Goal: Information Seeking & Learning: Learn about a topic

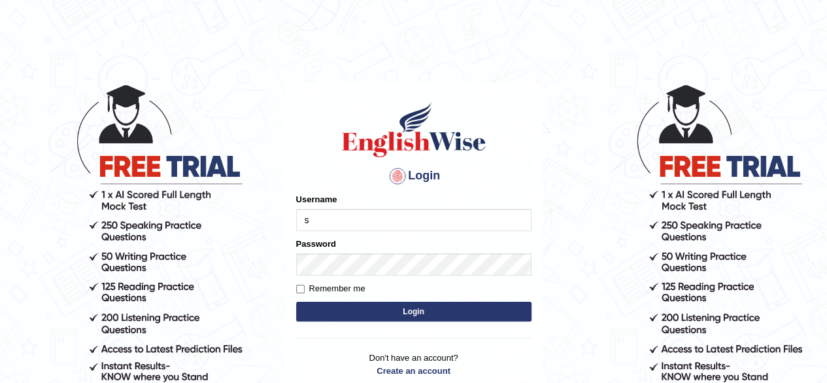
type input "s"
click at [300, 290] on input "Remember me" at bounding box center [300, 288] width 9 height 9
checkbox input "true"
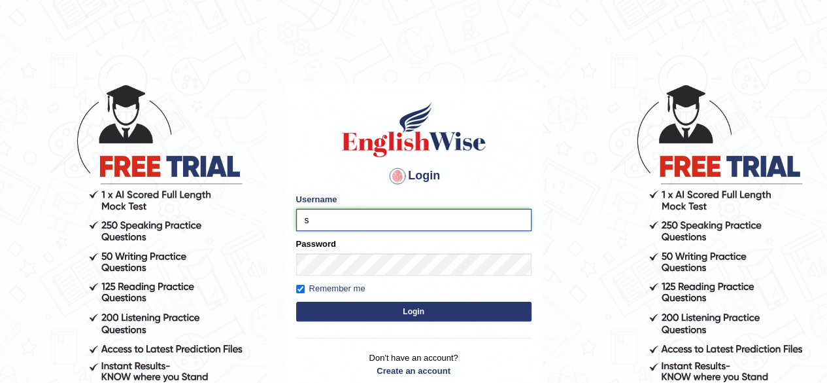
click at [358, 222] on input "s" at bounding box center [413, 220] width 235 height 22
type input "sponzu7"
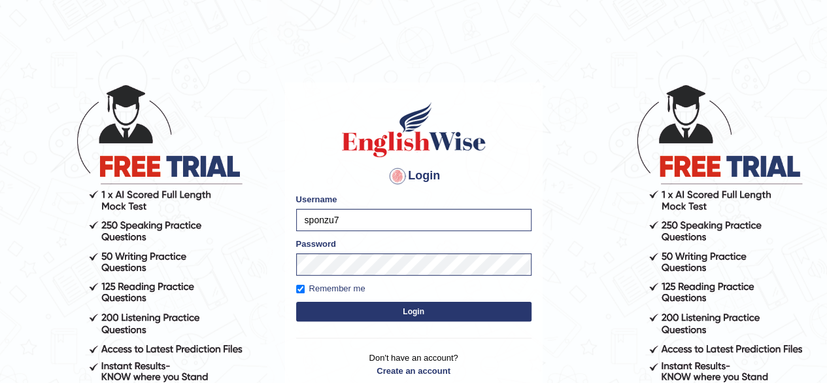
click at [379, 315] on button "Login" at bounding box center [413, 311] width 235 height 20
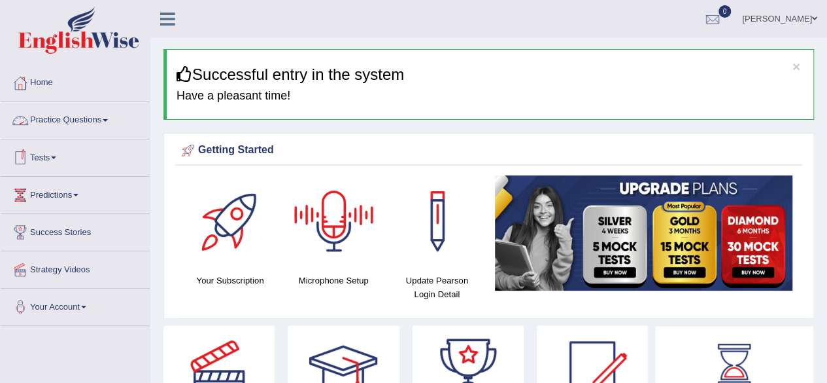
click at [101, 120] on link "Practice Questions" at bounding box center [75, 118] width 149 height 33
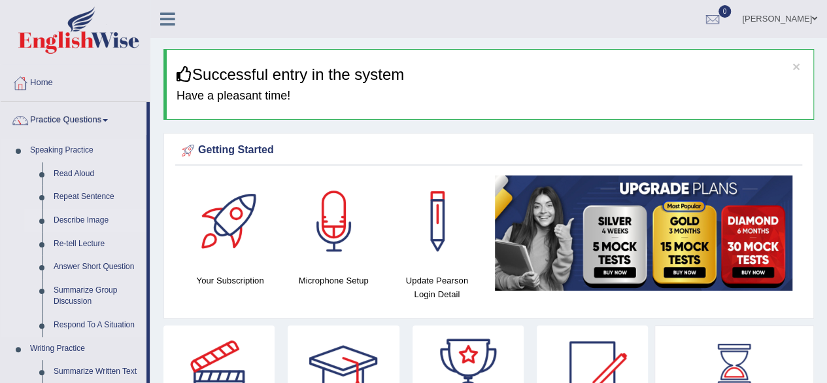
click at [77, 218] on link "Describe Image" at bounding box center [97, 221] width 99 height 24
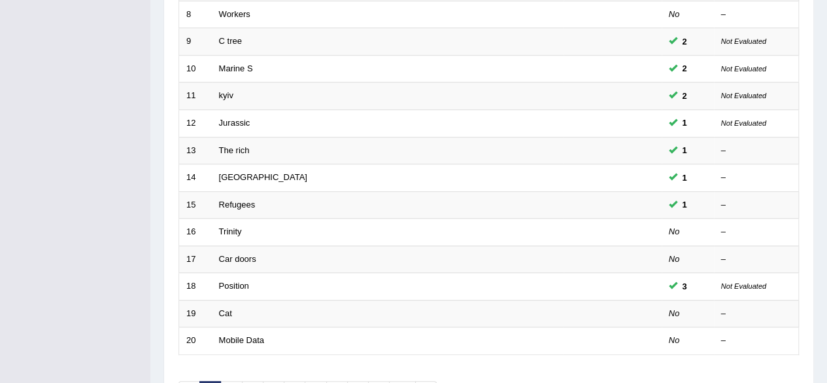
scroll to position [477, 0]
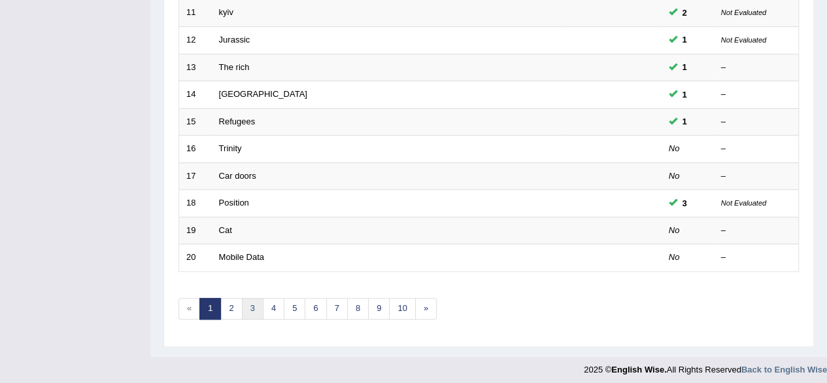
click at [250, 308] on link "3" at bounding box center [253, 309] width 22 height 22
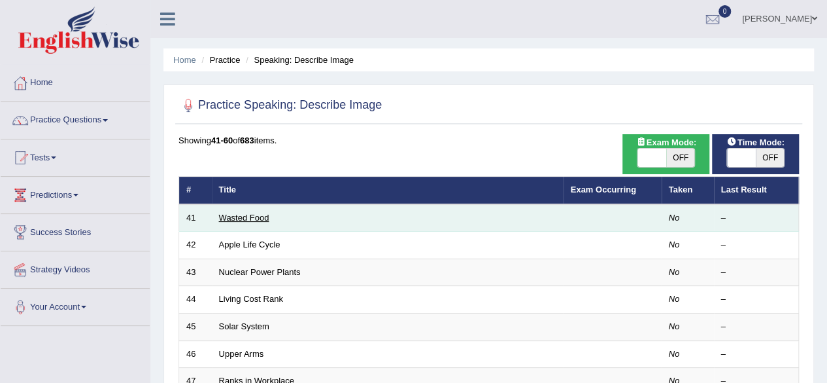
click at [260, 216] on link "Wasted Food" at bounding box center [244, 218] width 50 height 10
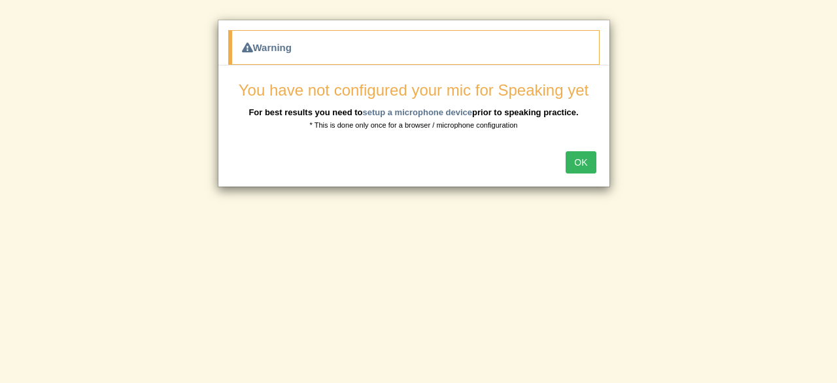
click at [582, 163] on button "OK" at bounding box center [581, 162] width 30 height 22
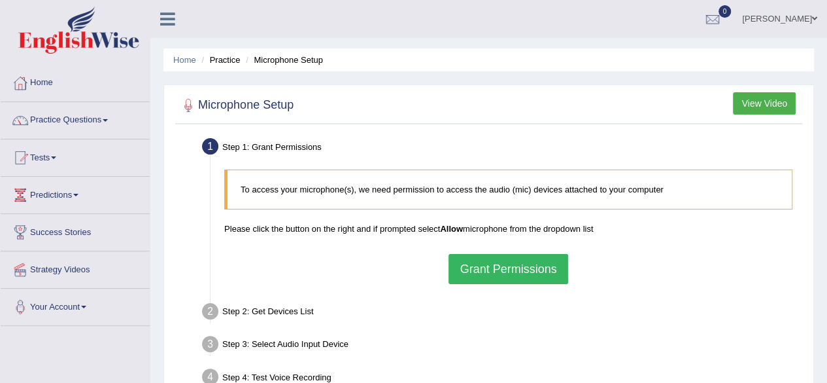
click at [520, 270] on button "Grant Permissions" at bounding box center [508, 269] width 119 height 30
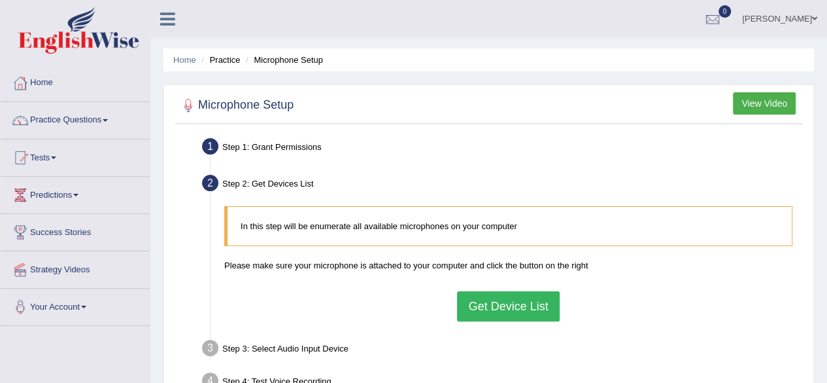
click at [489, 302] on button "Get Device List" at bounding box center [508, 306] width 102 height 30
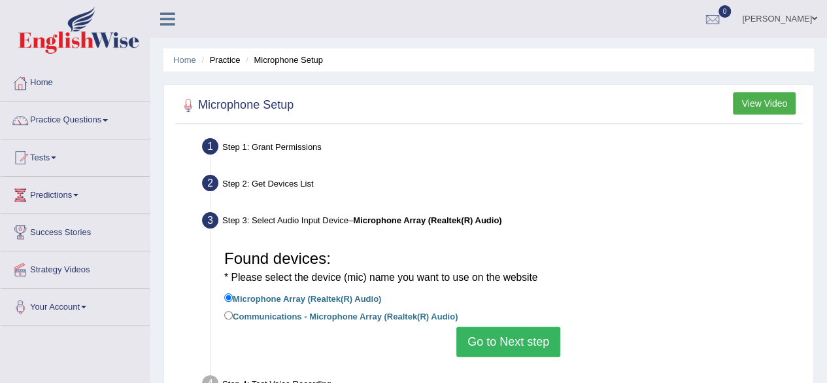
click at [493, 339] on button "Go to Next step" at bounding box center [508, 341] width 104 height 30
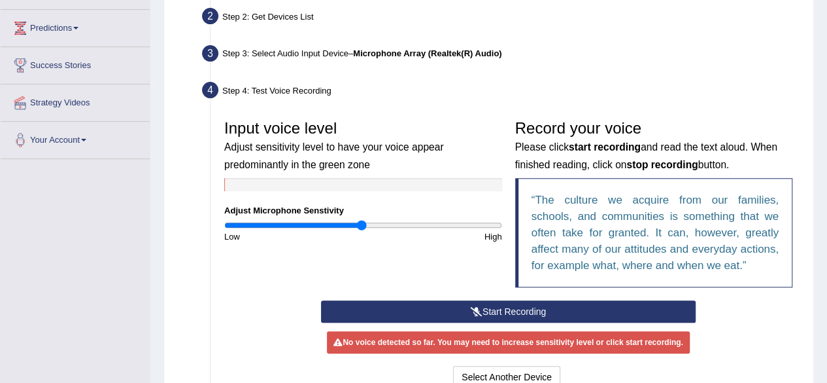
scroll to position [169, 0]
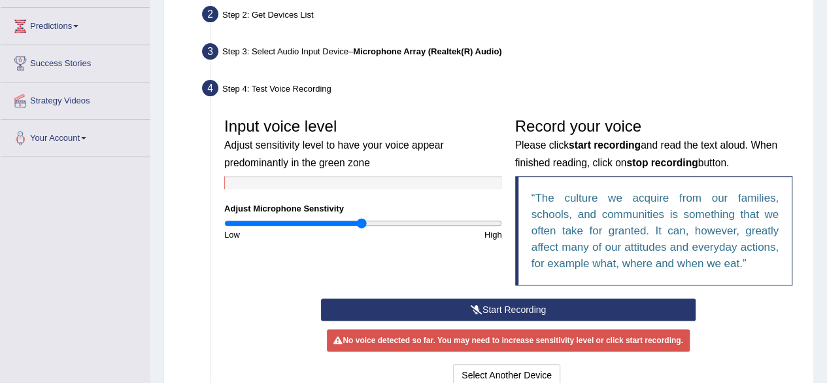
click at [521, 303] on button "Start Recording" at bounding box center [508, 309] width 375 height 22
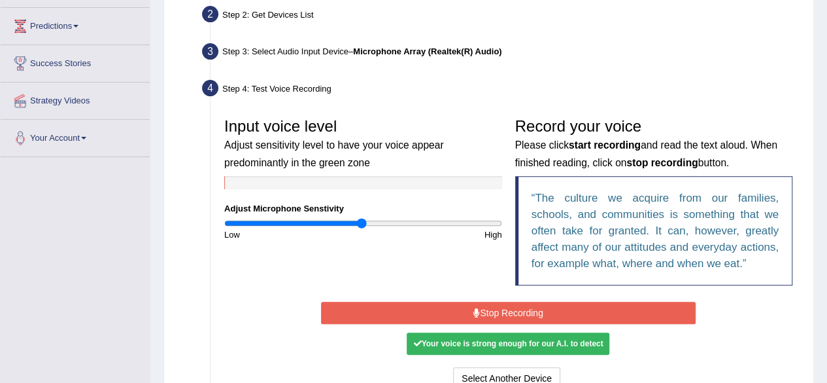
click at [521, 303] on button "Stop Recording" at bounding box center [508, 312] width 375 height 22
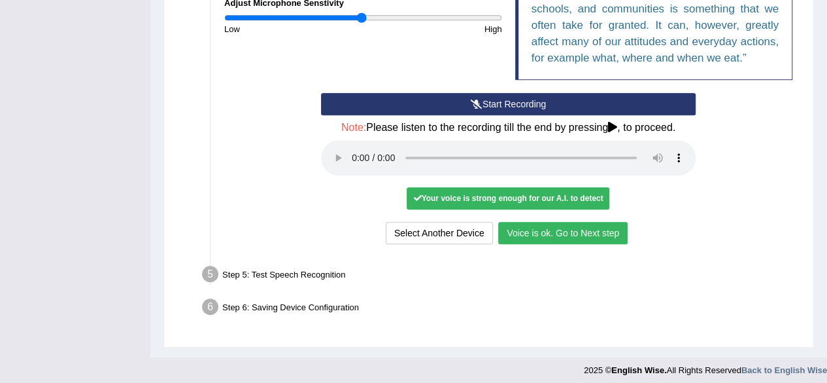
scroll to position [377, 0]
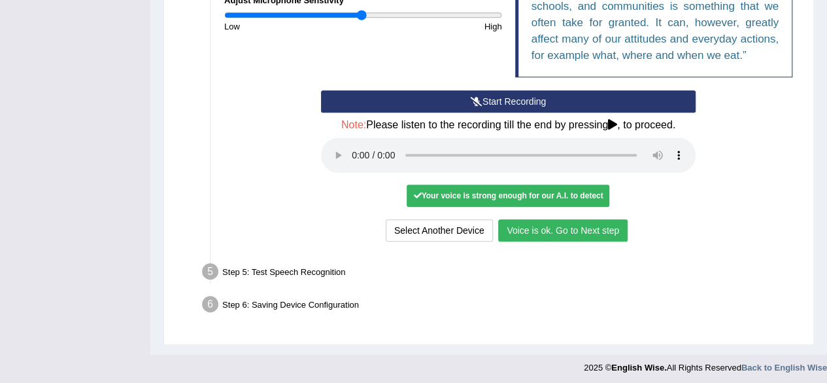
click at [570, 224] on button "Voice is ok. Go to Next step" at bounding box center [562, 230] width 129 height 22
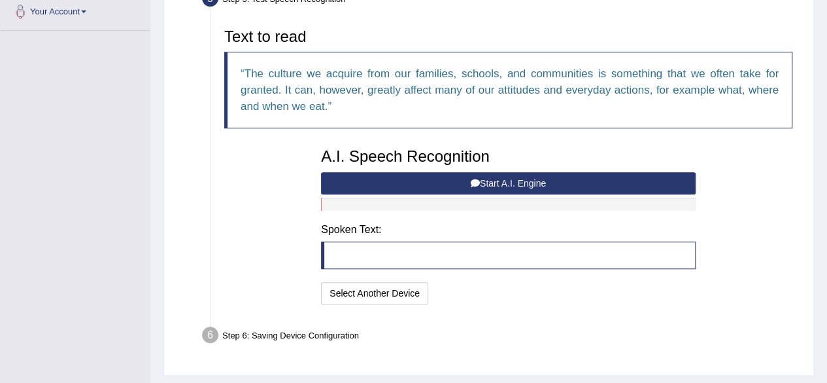
scroll to position [285, 0]
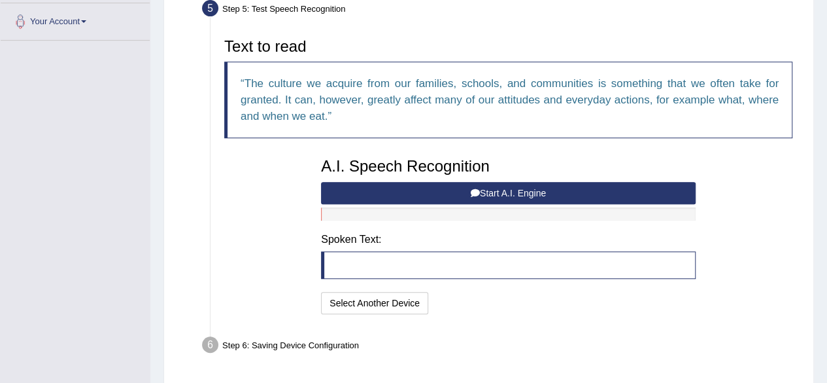
click at [451, 194] on button "Start A.I. Engine" at bounding box center [508, 193] width 375 height 22
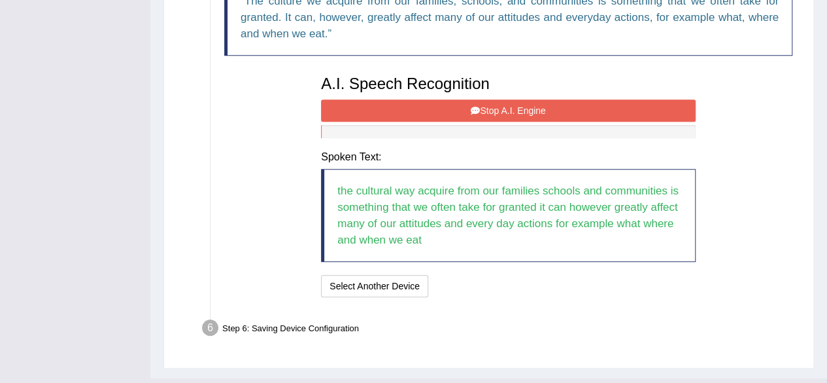
scroll to position [369, 0]
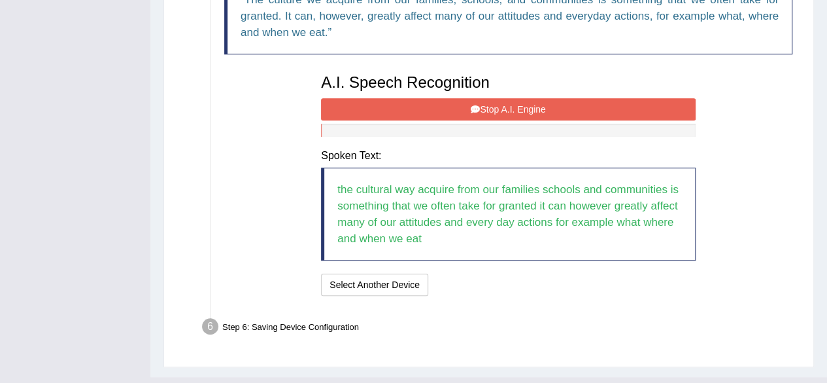
click at [439, 102] on button "Stop A.I. Engine" at bounding box center [508, 109] width 375 height 22
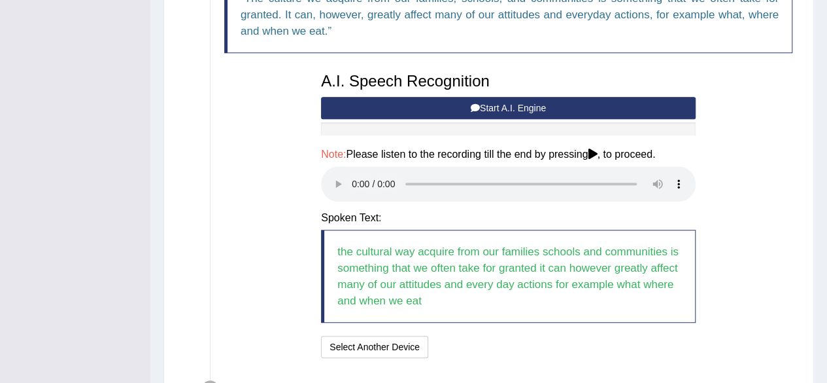
scroll to position [456, 0]
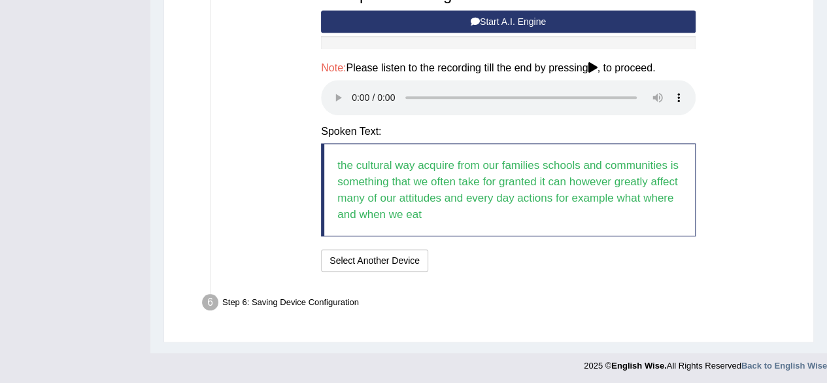
click at [762, 217] on div "Text to read The culture we acquire from our families, schools, and communities…" at bounding box center [508, 67] width 581 height 415
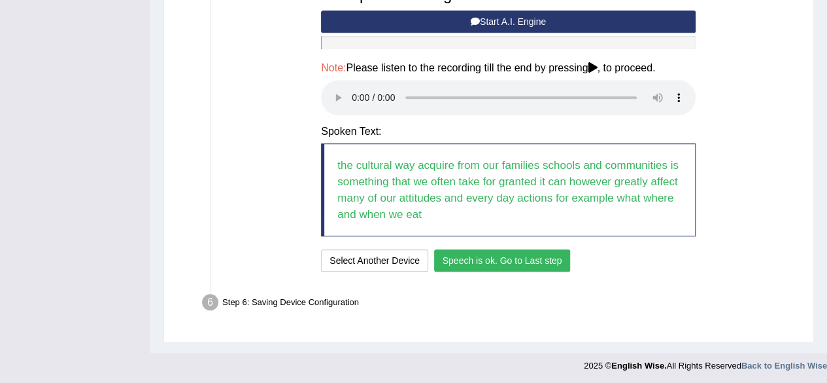
click at [481, 256] on button "Speech is ok. Go to Last step" at bounding box center [502, 260] width 137 height 22
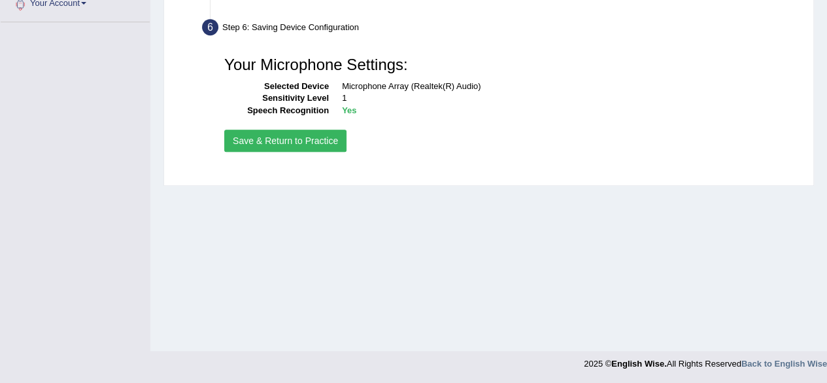
click at [297, 134] on button "Save & Return to Practice" at bounding box center [285, 140] width 122 height 22
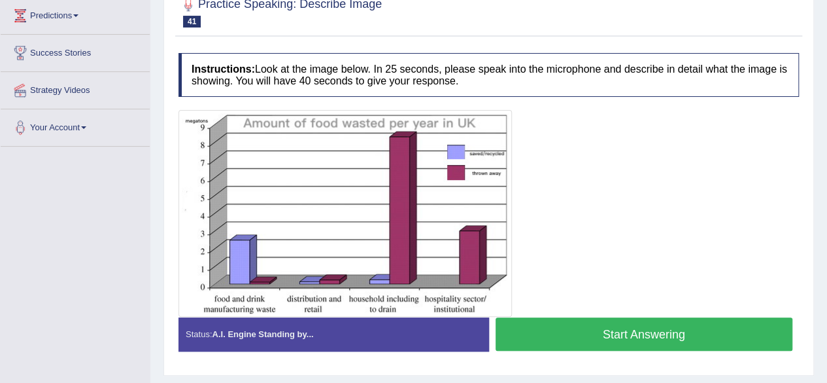
scroll to position [179, 0]
click at [704, 328] on button "Start Answering" at bounding box center [645, 333] width 298 height 33
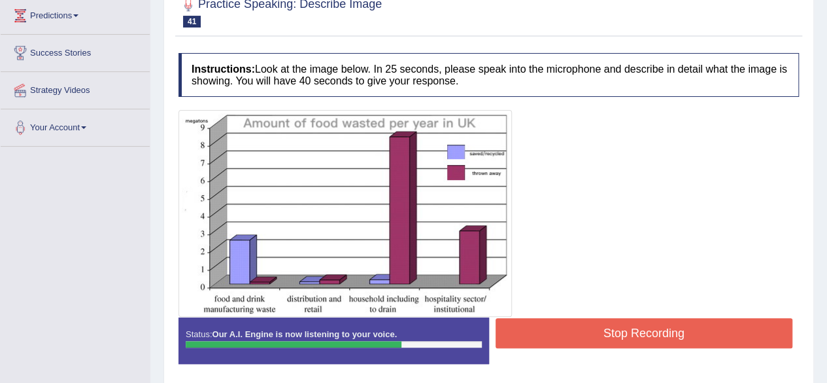
click at [704, 328] on button "Stop Recording" at bounding box center [645, 333] width 298 height 30
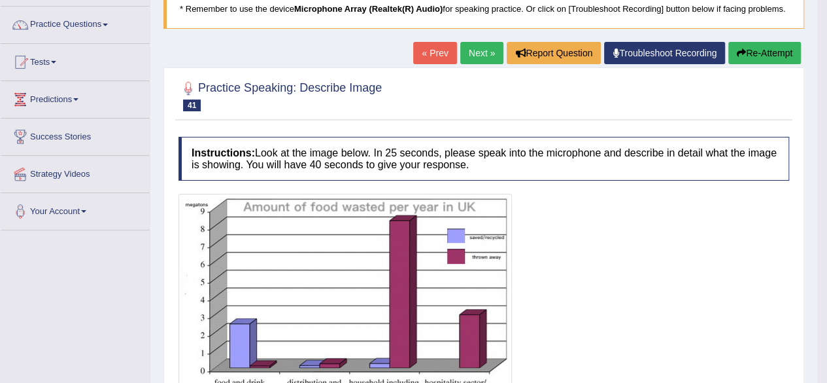
scroll to position [73, 0]
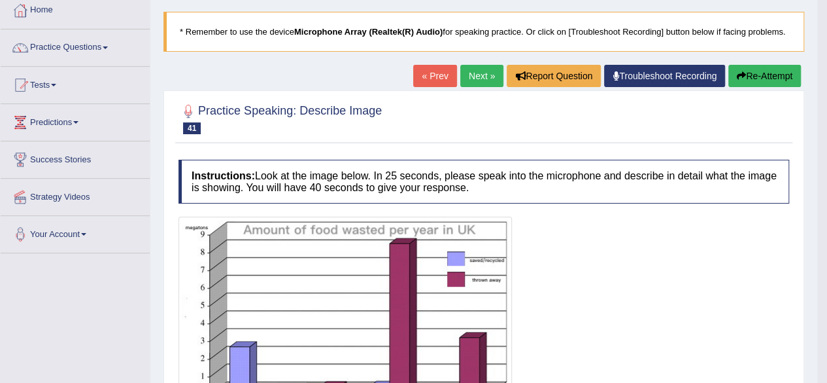
click at [471, 79] on link "Next »" at bounding box center [481, 76] width 43 height 22
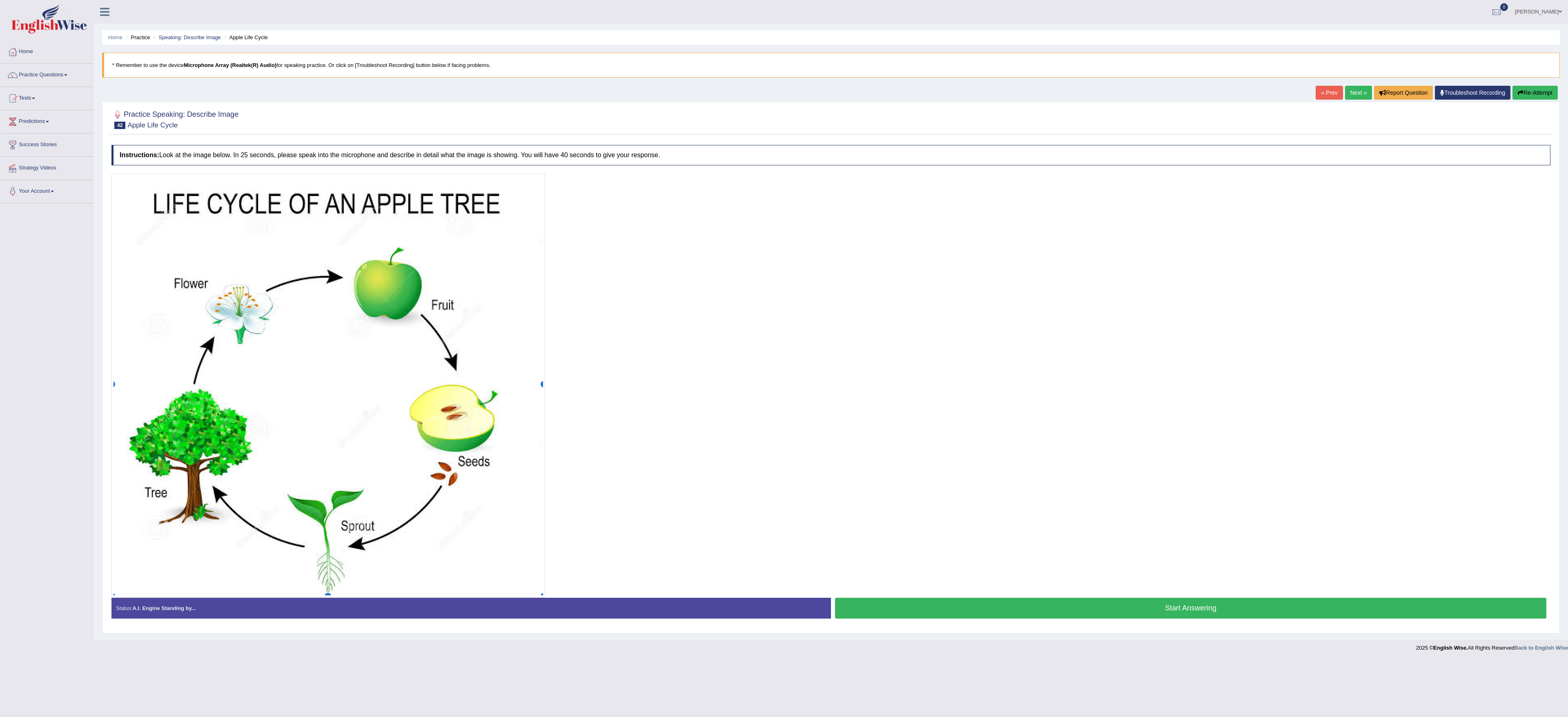
drag, startPoint x: 517, startPoint y: 0, endPoint x: 947, endPoint y: 449, distance: 621.7
click at [516, 239] on div at bounding box center [831, 385] width 1439 height 424
click at [516, 239] on button "Start Answering" at bounding box center [1190, 608] width 711 height 21
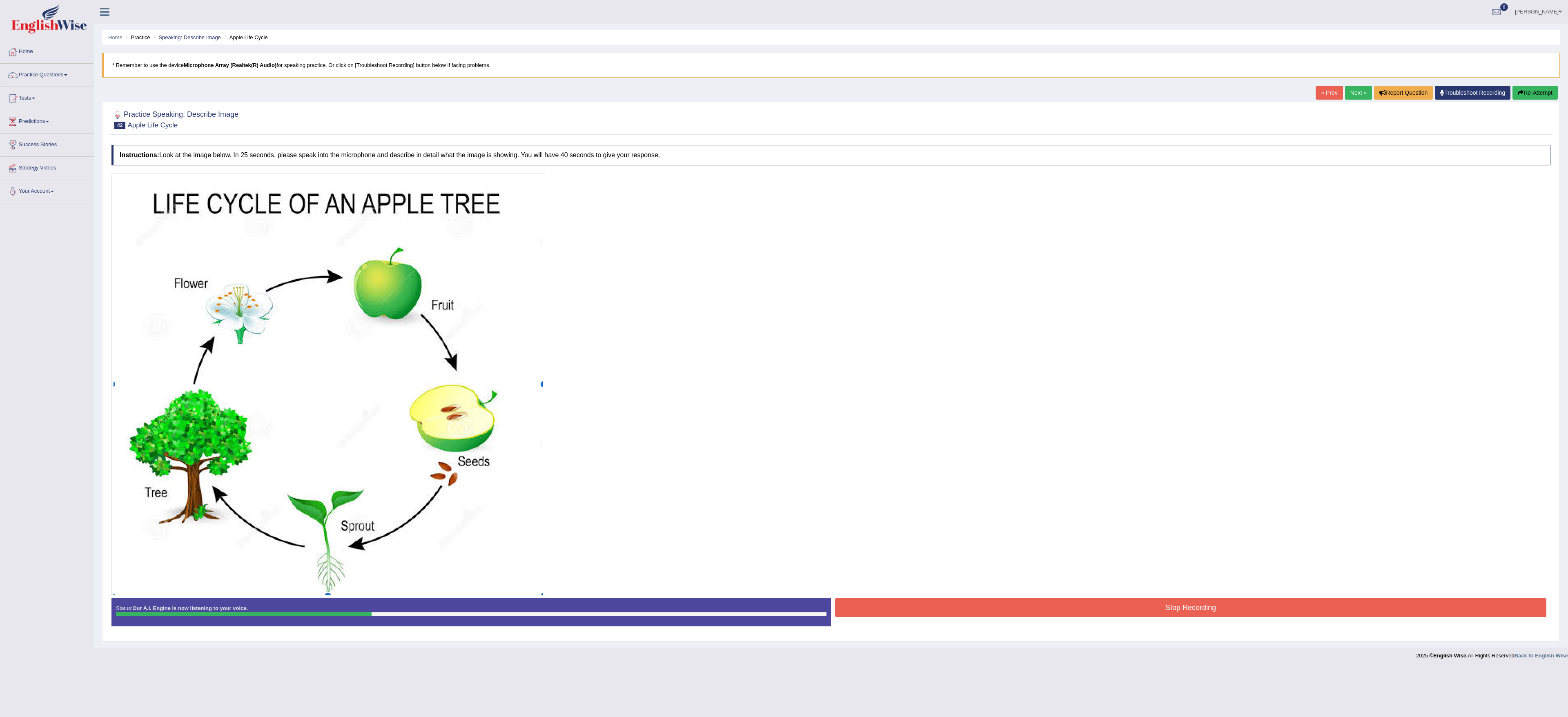
click at [516, 239] on button "Stop Recording" at bounding box center [1190, 608] width 711 height 19
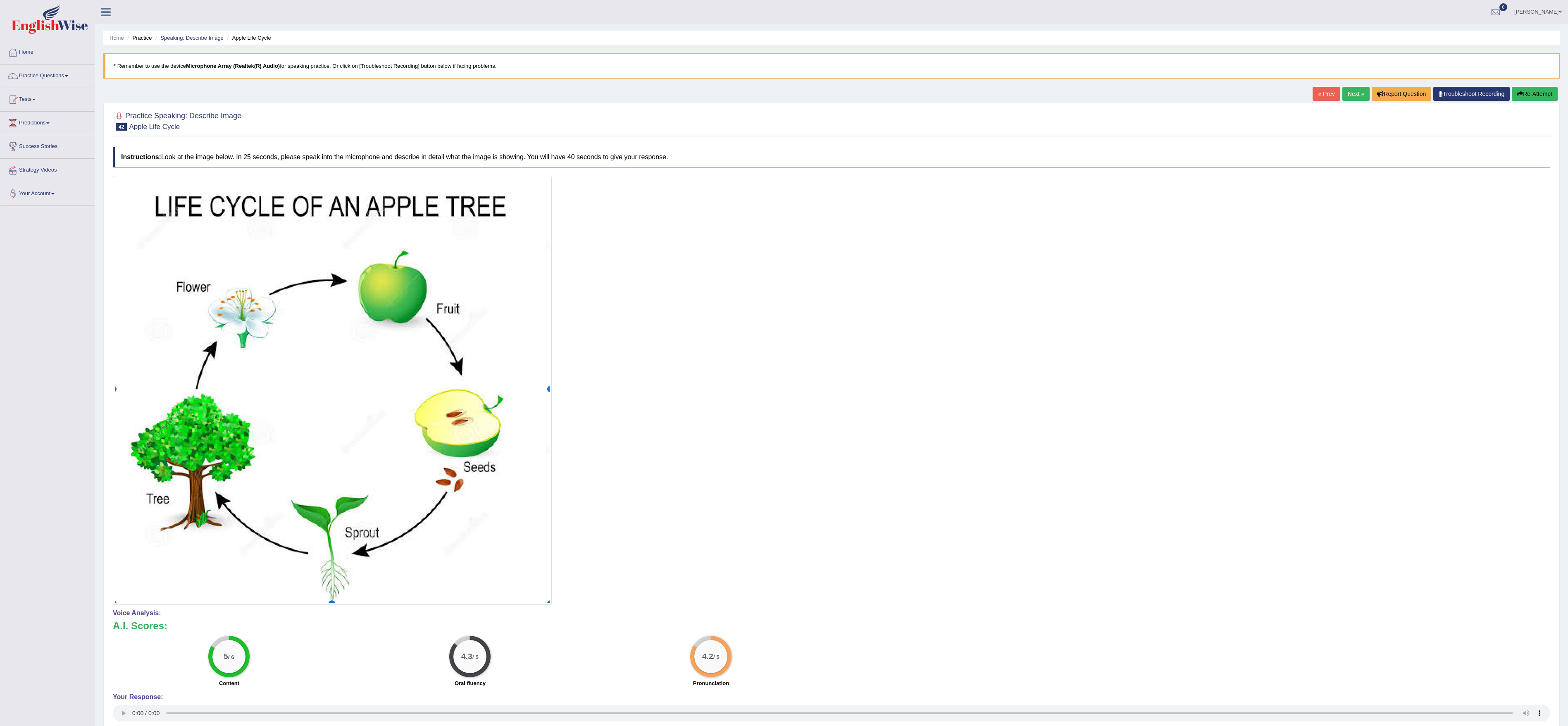
click at [523, 98] on link "Next »" at bounding box center [1356, 94] width 27 height 14
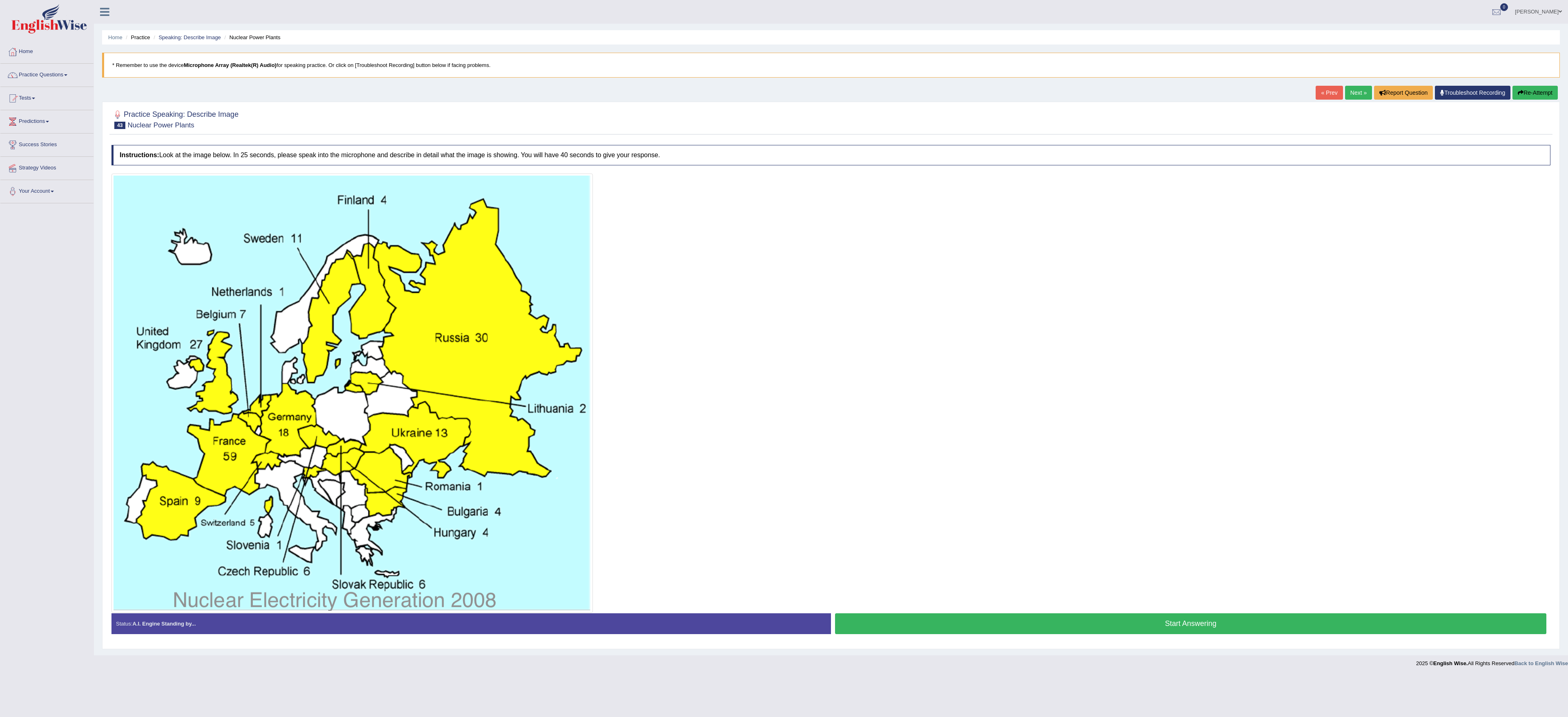
click at [1156, 282] on div at bounding box center [831, 393] width 1439 height 440
click at [940, 626] on button "Start Answering" at bounding box center [1190, 623] width 711 height 21
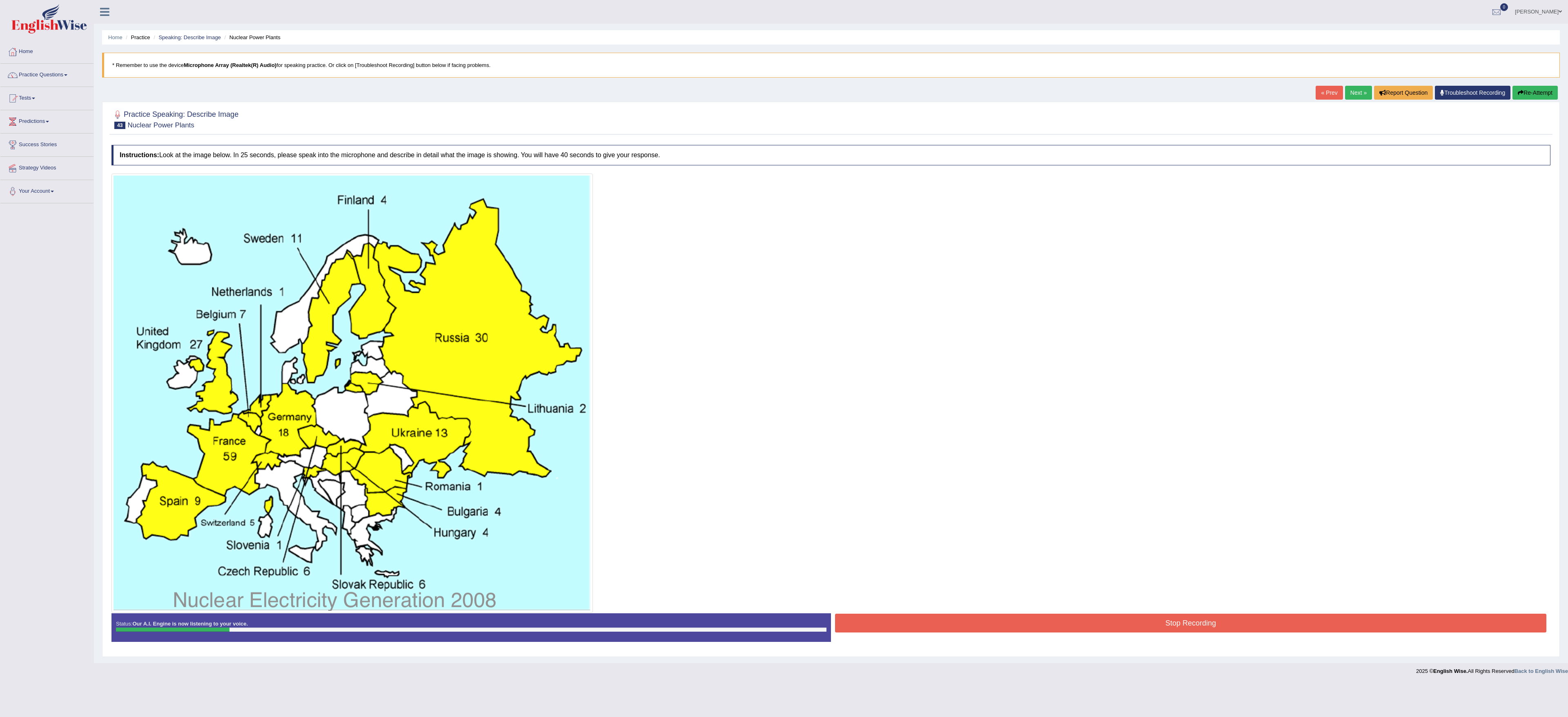
click at [1534, 94] on button "Re-Attempt" at bounding box center [1535, 92] width 46 height 14
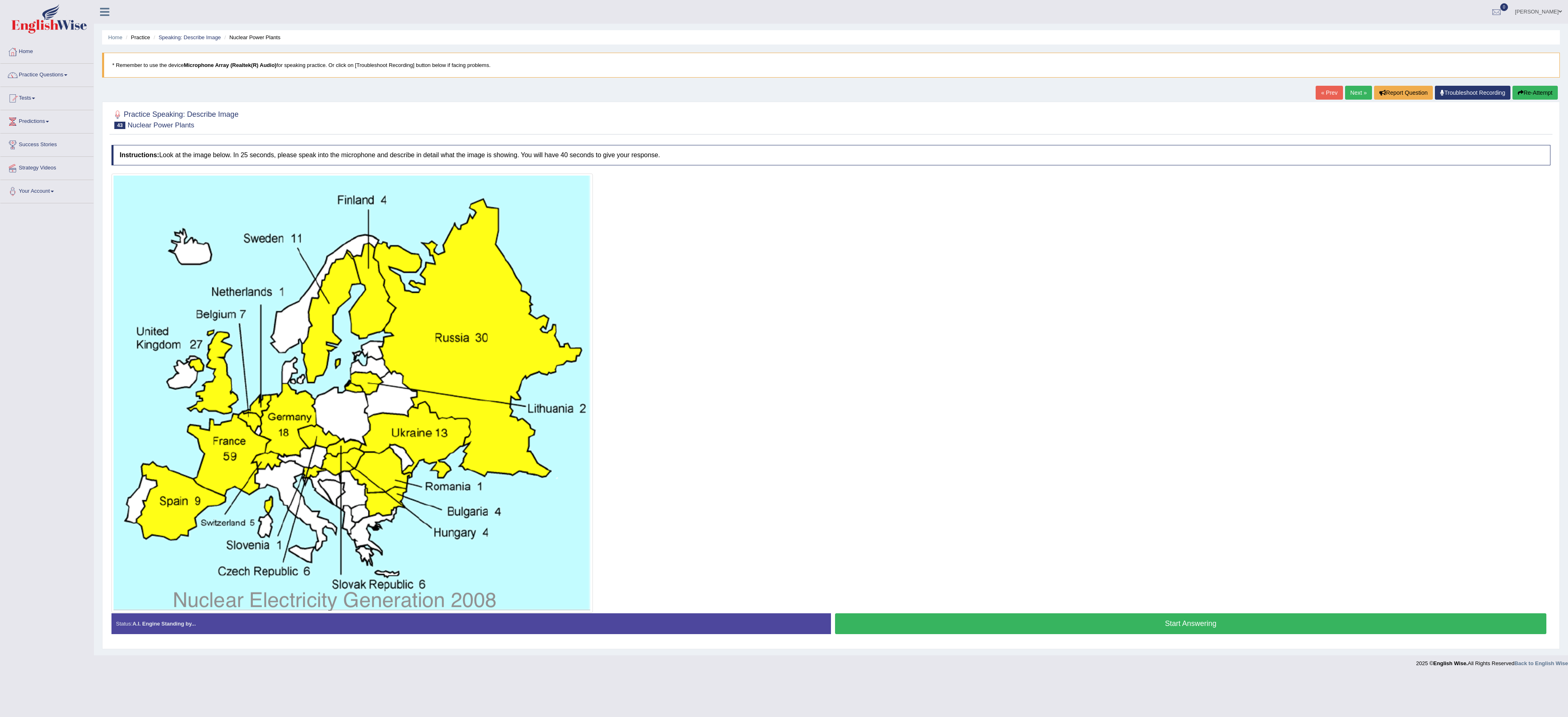
click at [979, 628] on button "Start Answering" at bounding box center [1190, 623] width 711 height 21
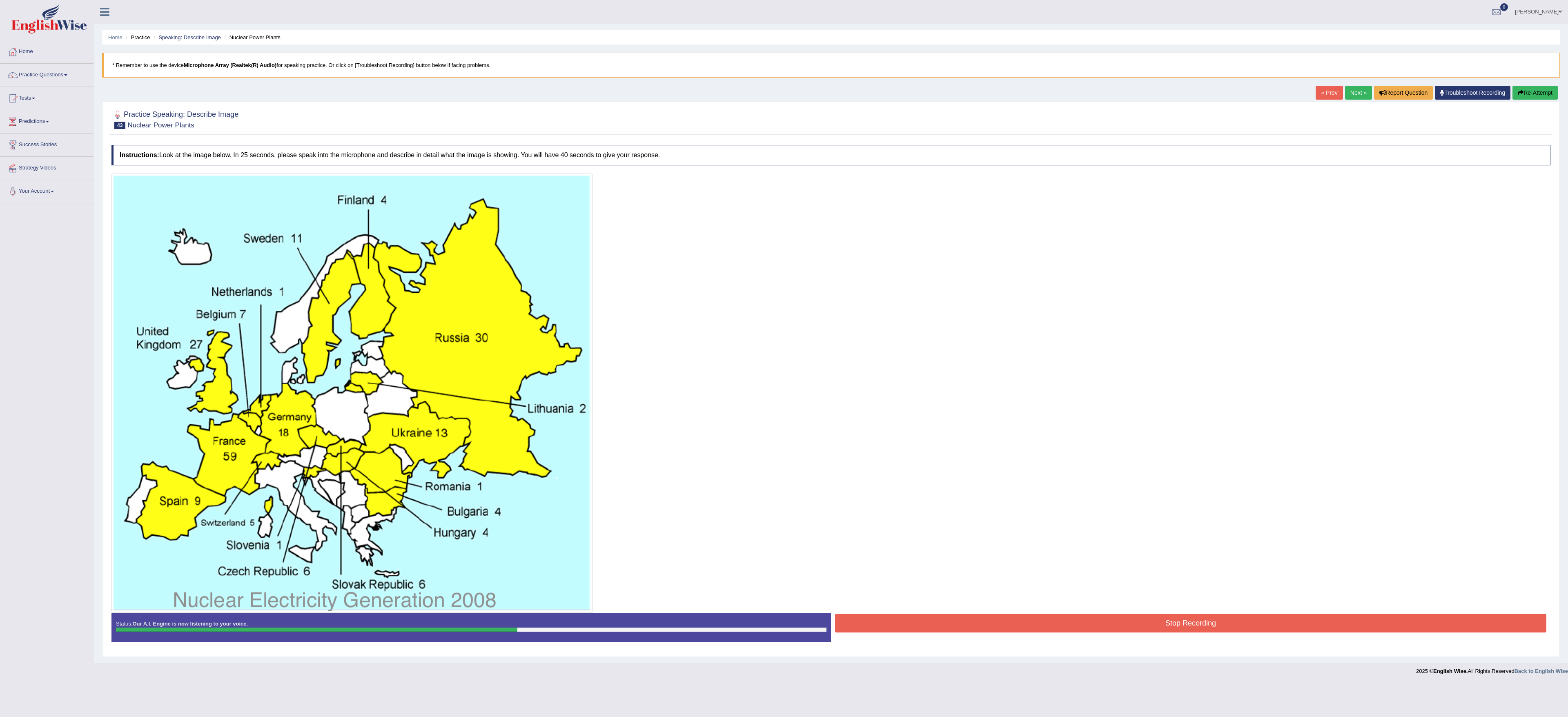
click at [979, 628] on button "Stop Recording" at bounding box center [1190, 623] width 711 height 19
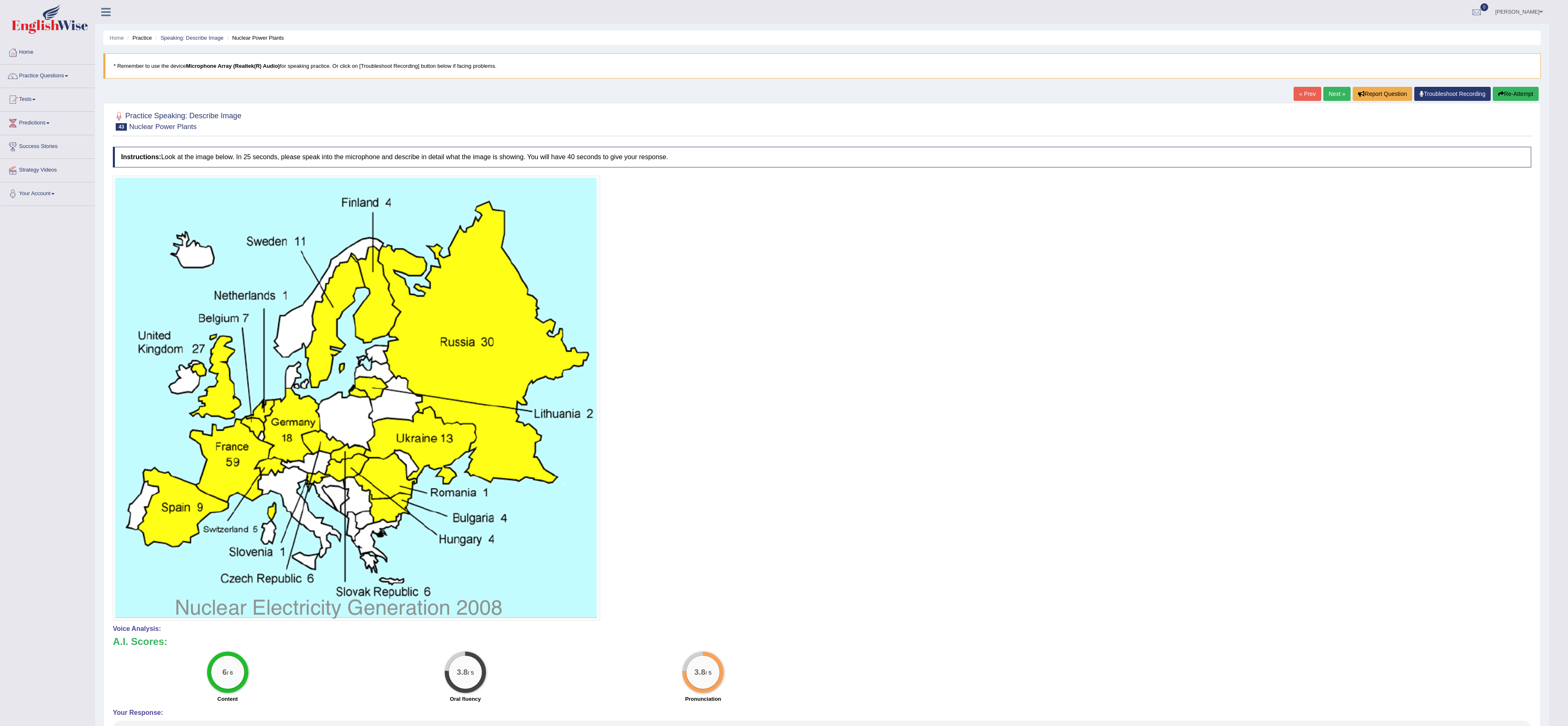
click at [1522, 97] on button "Re-Attempt" at bounding box center [1516, 94] width 46 height 14
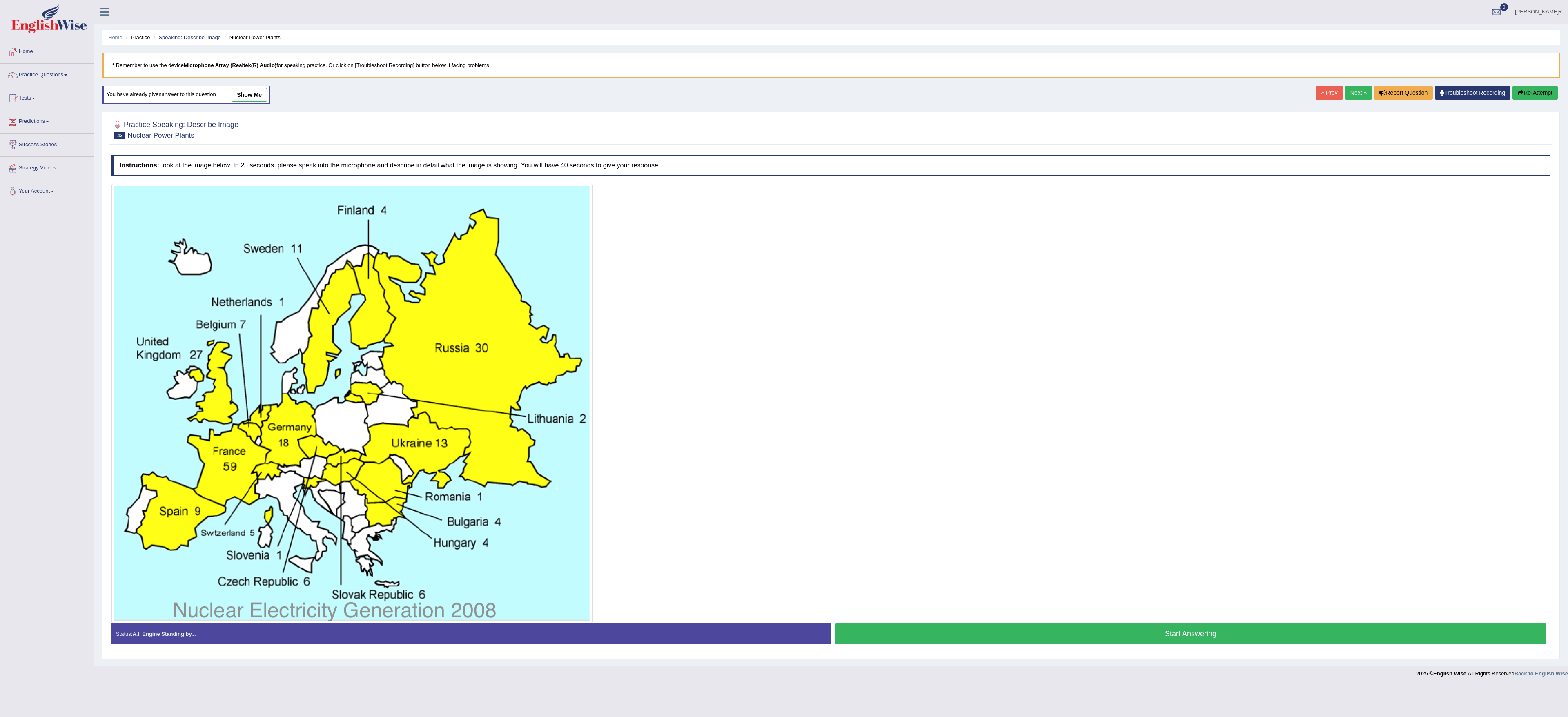
click at [1091, 636] on button "Start Answering" at bounding box center [1190, 634] width 711 height 21
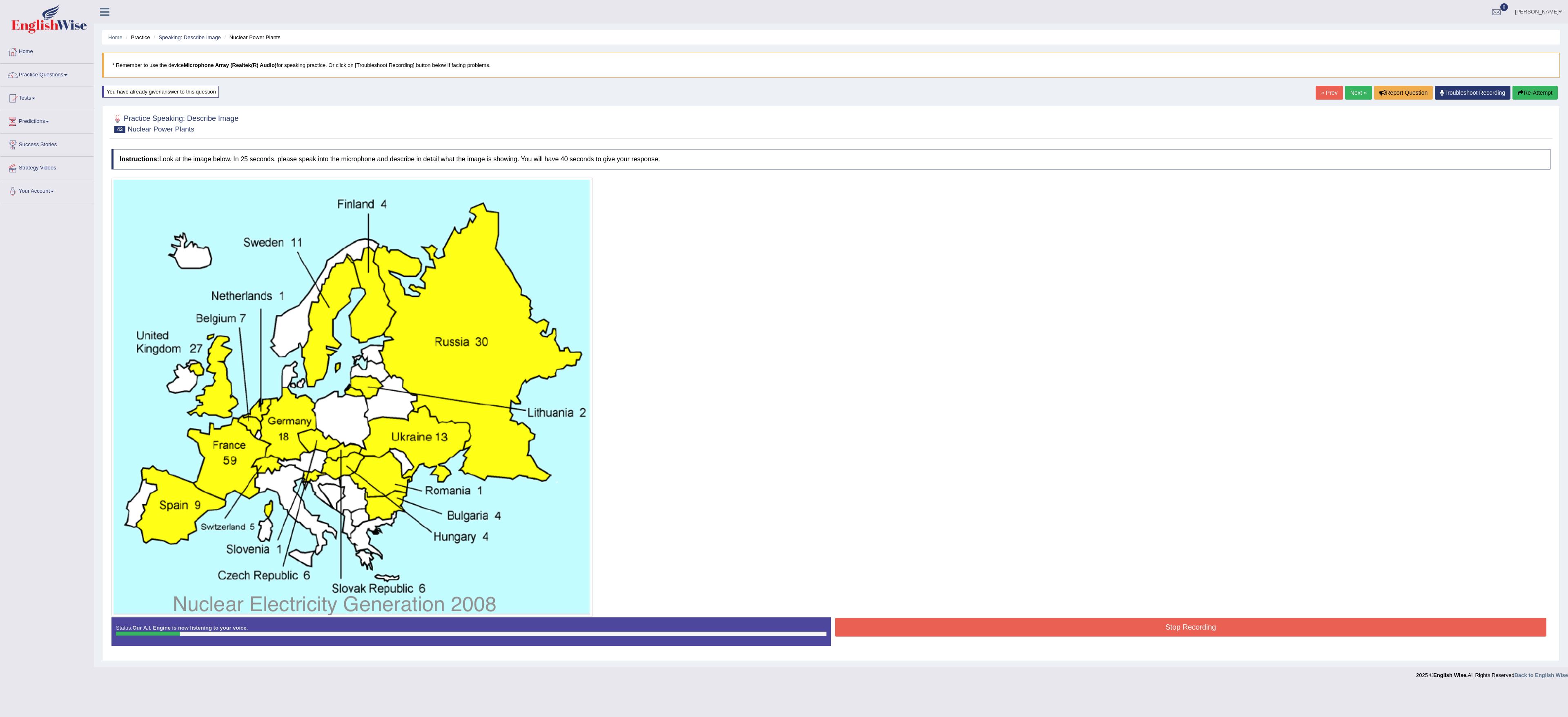
click at [1519, 94] on icon "button" at bounding box center [1521, 92] width 6 height 6
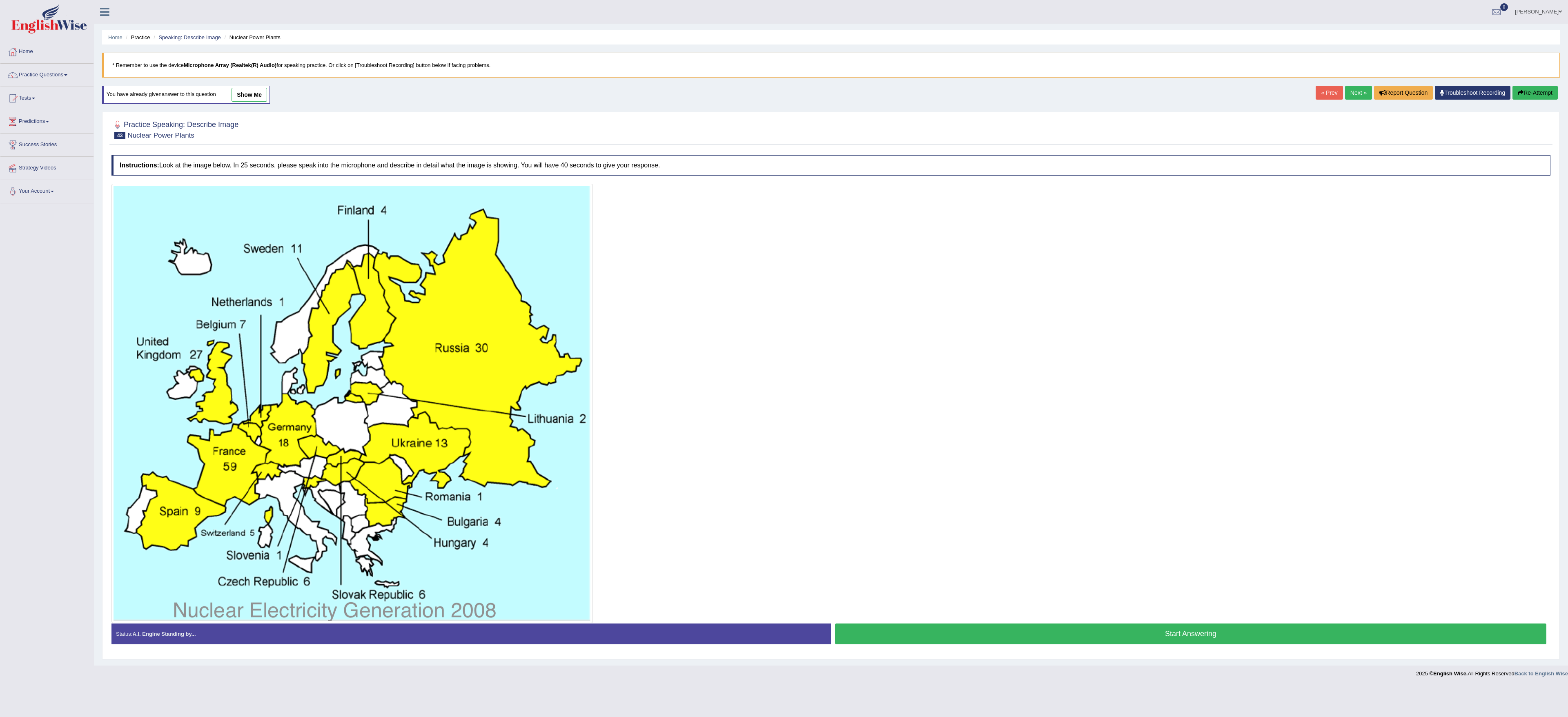
click at [1106, 631] on button "Start Answering" at bounding box center [1190, 634] width 711 height 21
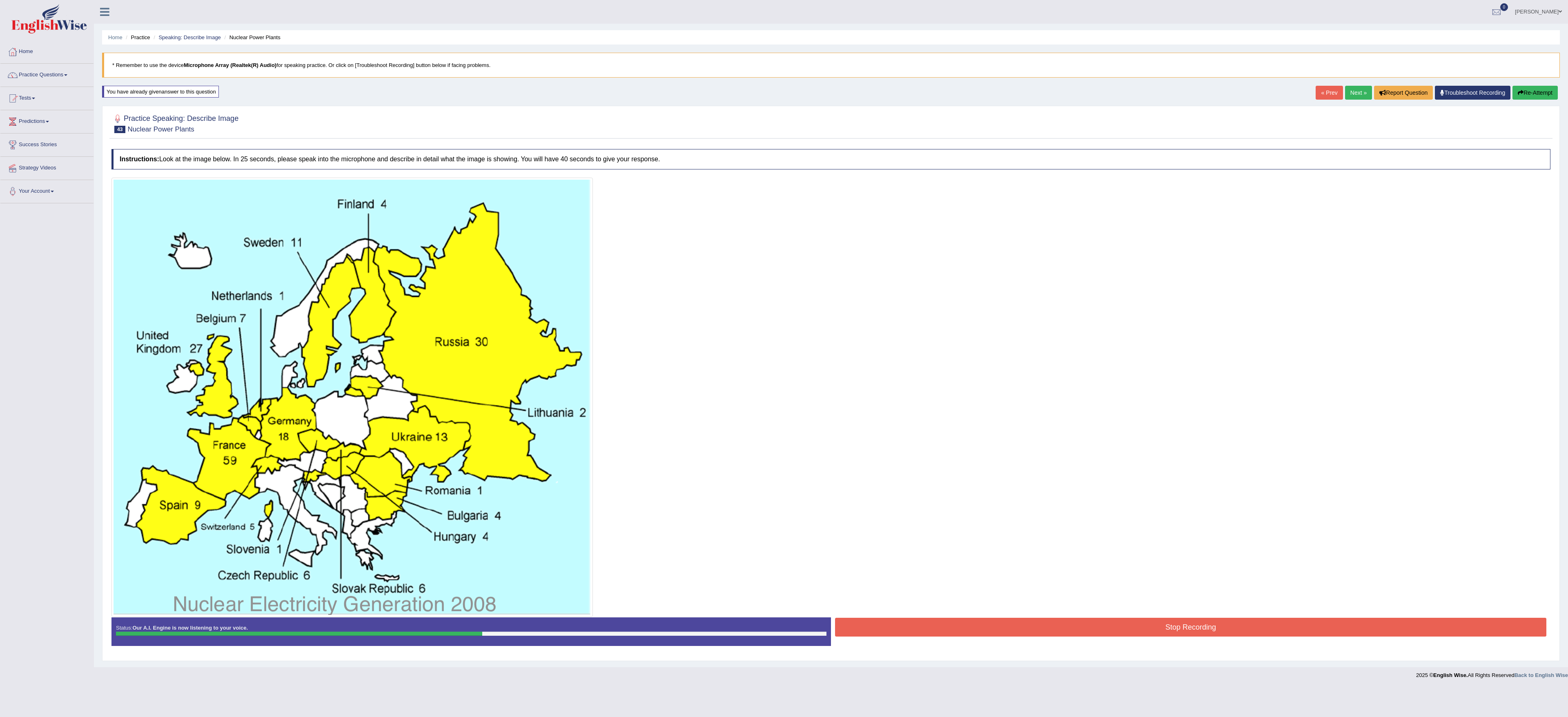
click at [1278, 628] on button "Stop Recording" at bounding box center [1190, 627] width 711 height 19
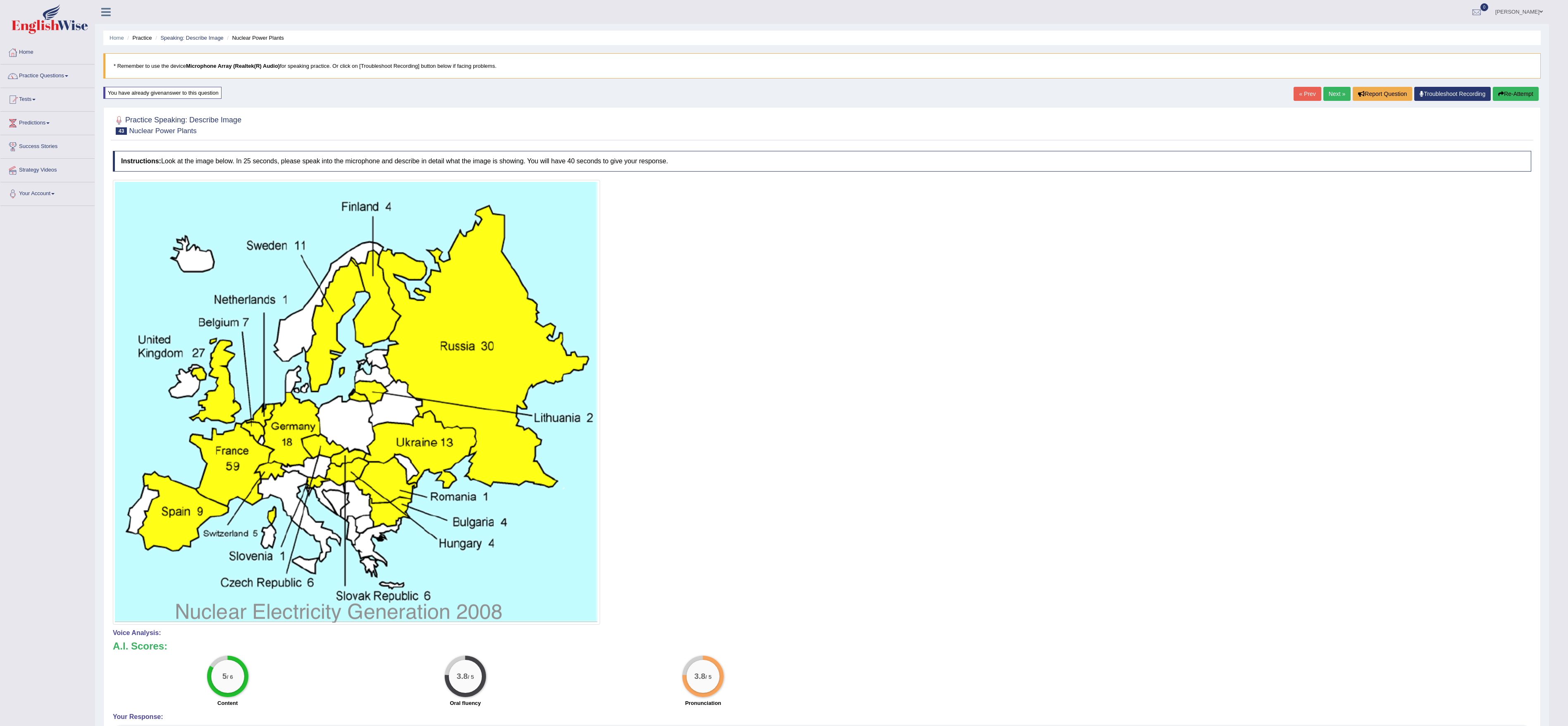
click at [1334, 94] on link "Next »" at bounding box center [1337, 94] width 27 height 14
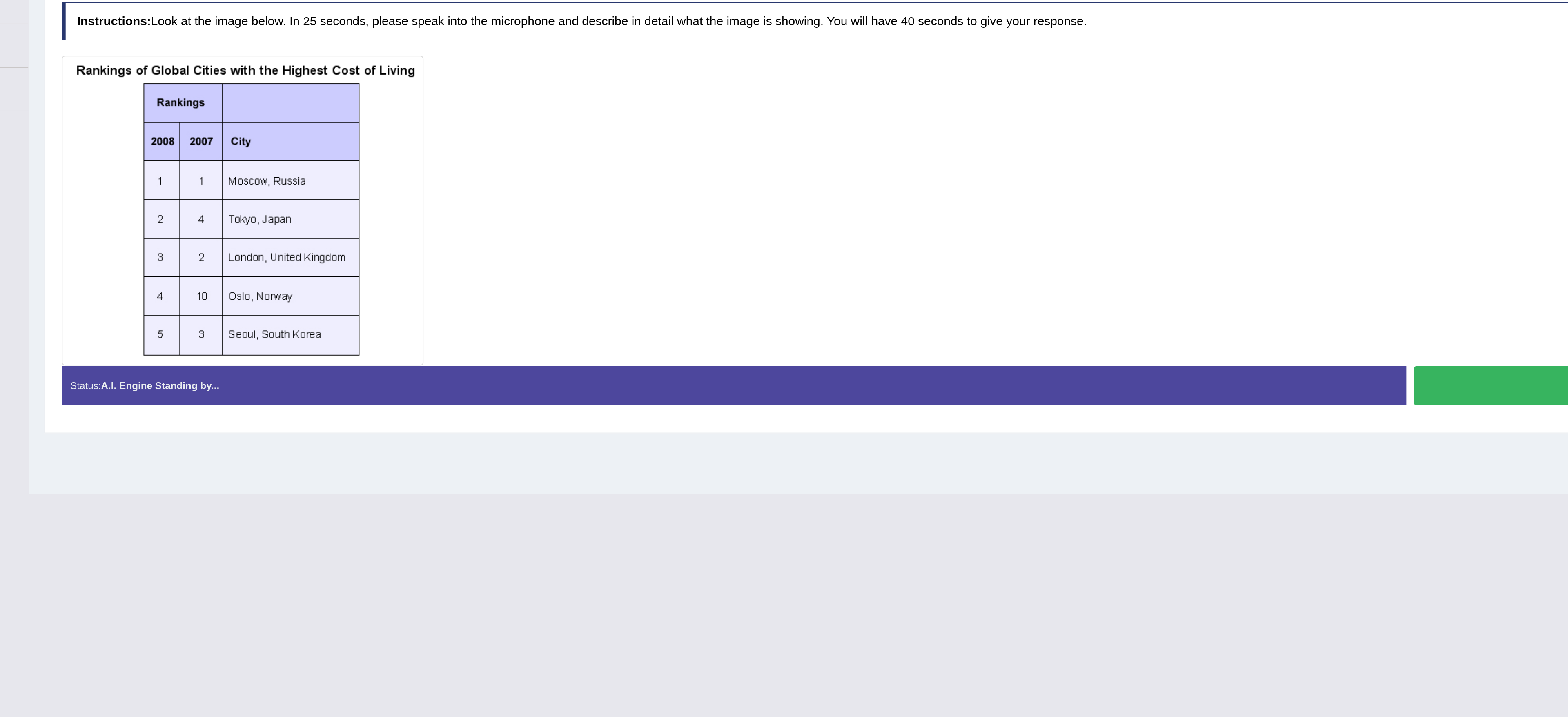
click at [869, 350] on button "Start Answering" at bounding box center [1190, 350] width 711 height 21
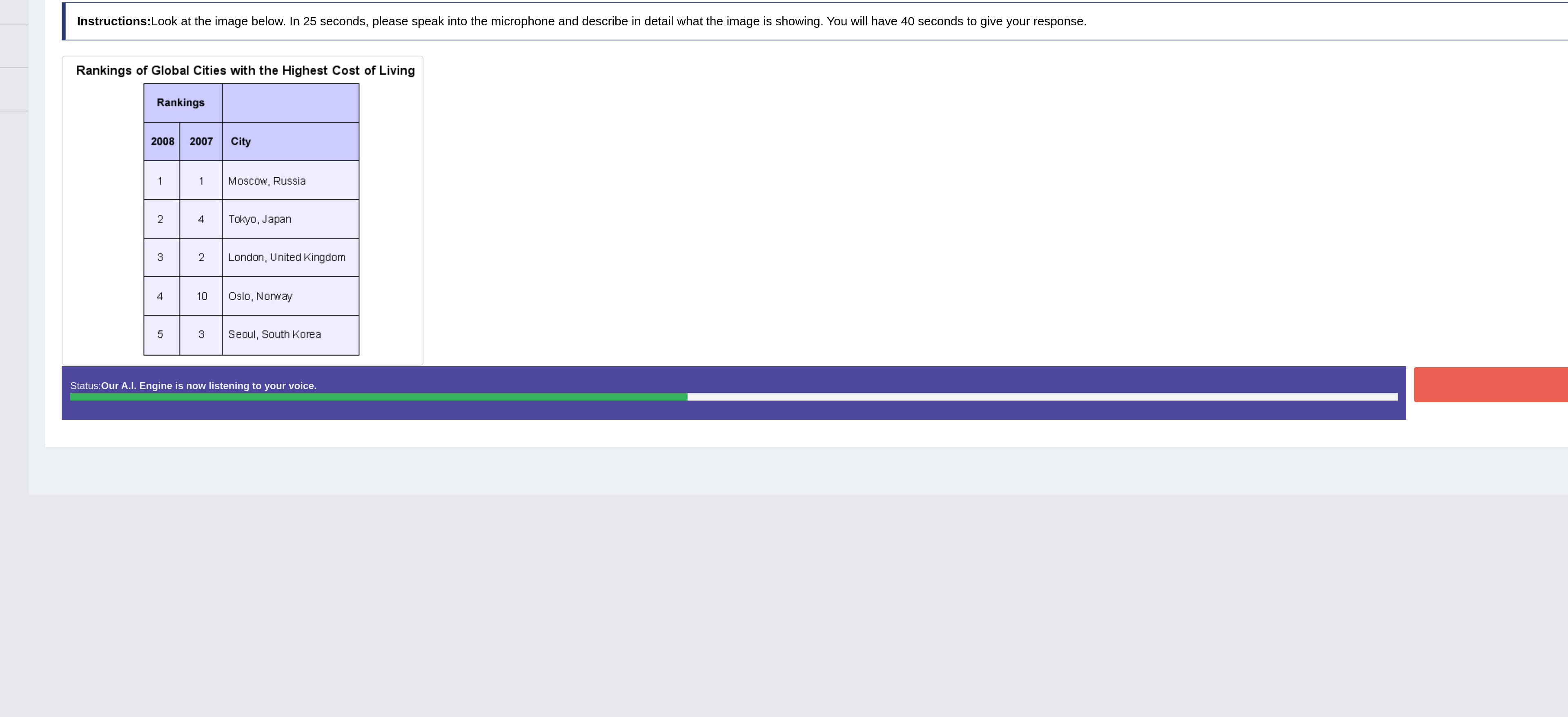
click at [873, 354] on button "Stop Recording" at bounding box center [1190, 350] width 711 height 19
